Goal: Find specific page/section: Find specific page/section

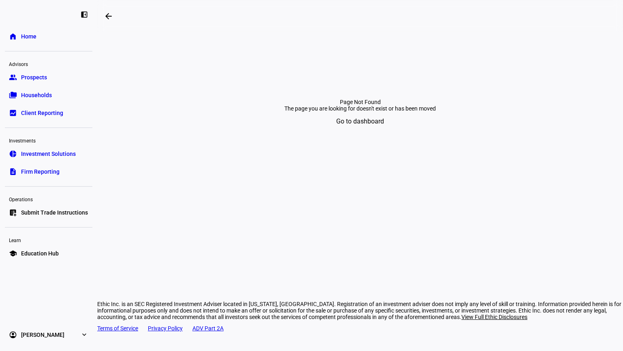
click at [38, 96] on span "Households" at bounding box center [36, 95] width 31 height 8
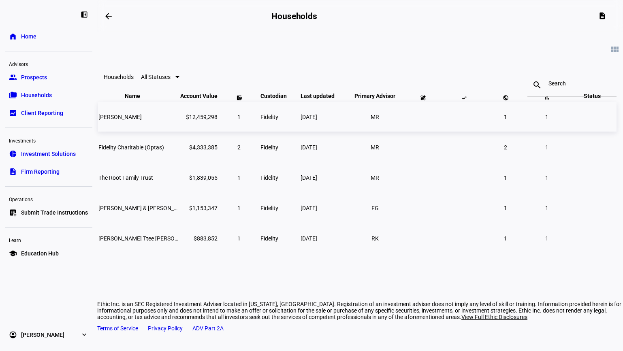
click at [142, 120] on span "[PERSON_NAME]" at bounding box center [119, 117] width 43 height 6
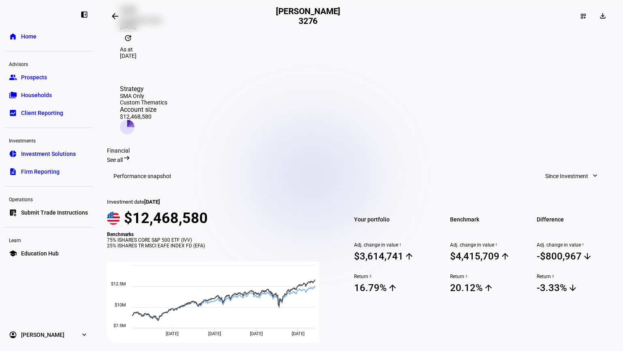
scroll to position [141, 0]
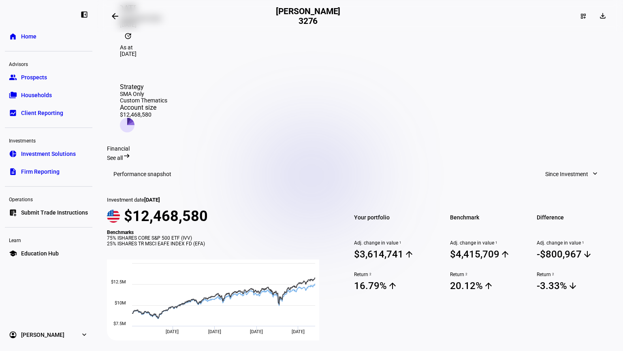
click at [33, 96] on span "Households" at bounding box center [36, 95] width 31 height 8
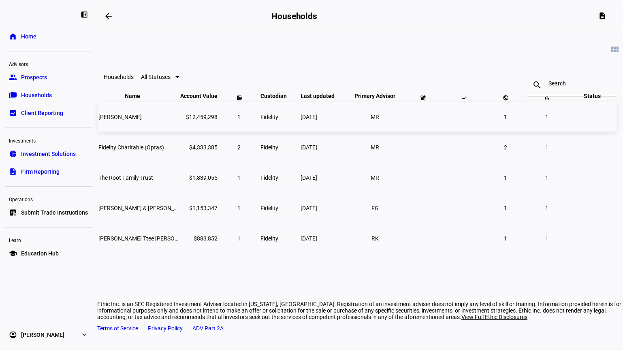
click at [142, 120] on span "[PERSON_NAME]" at bounding box center [119, 117] width 43 height 6
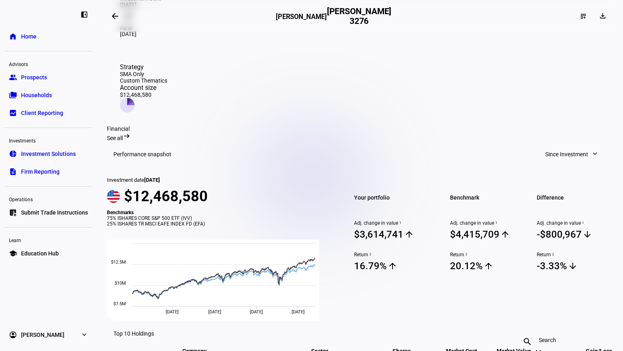
scroll to position [180, 0]
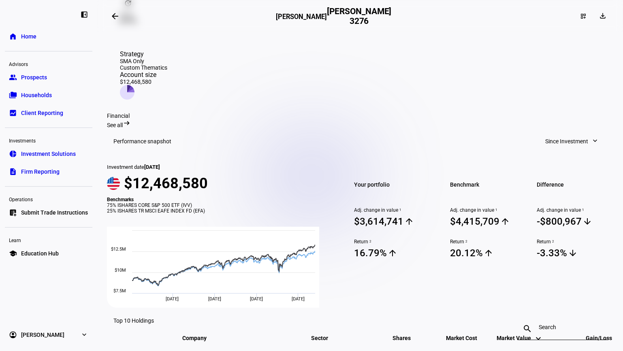
click at [260, 11] on div "arrow_backwards" at bounding box center [191, 16] width 169 height 16
